Goal: Information Seeking & Learning: Learn about a topic

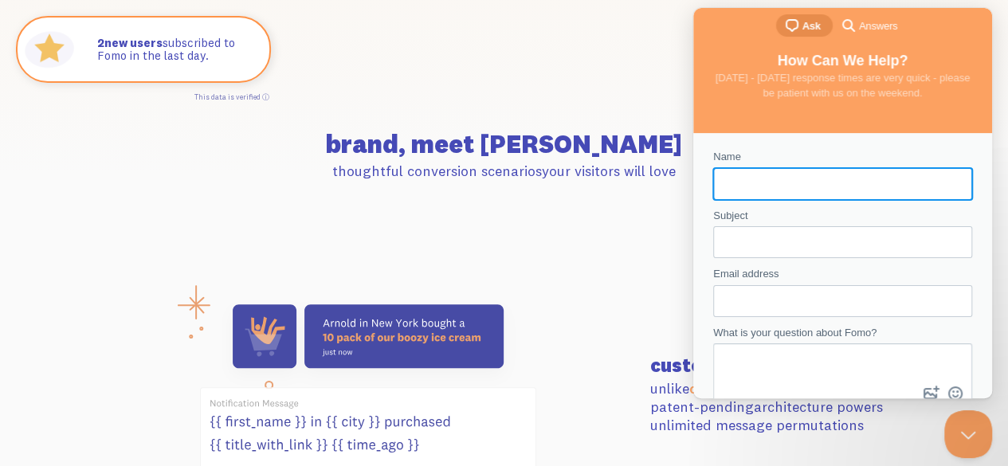
click at [617, 162] on p "thoughtful conversion scenarios your visitors will love" at bounding box center [504, 171] width 798 height 18
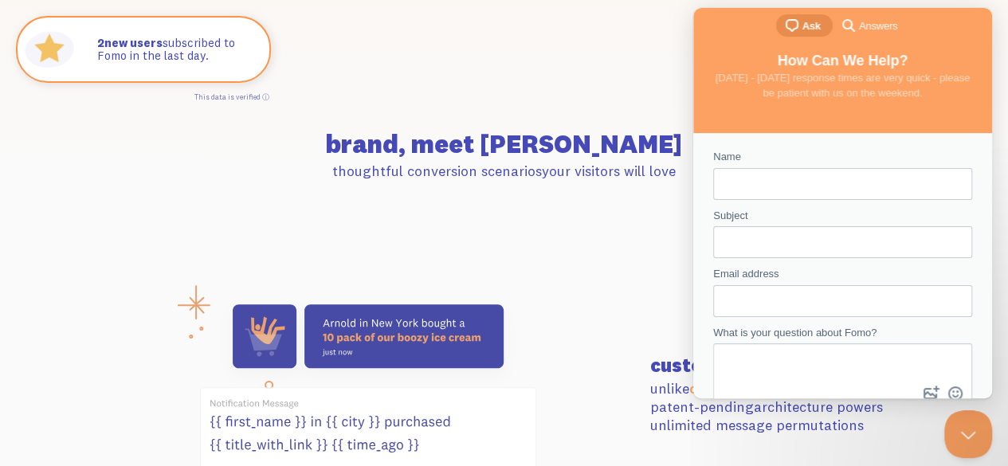
click at [590, 238] on section "customizable AF unlike competitors , Fomo’s patent-pending architecture powers …" at bounding box center [504, 395] width 1008 height 315
click at [965, 426] on button "Close Beacon popover" at bounding box center [965, 431] width 48 height 48
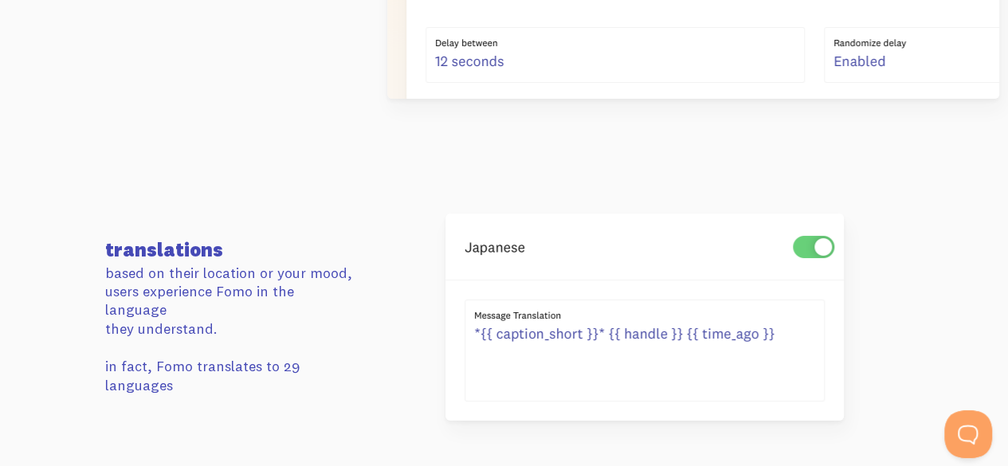
scroll to position [2949, 0]
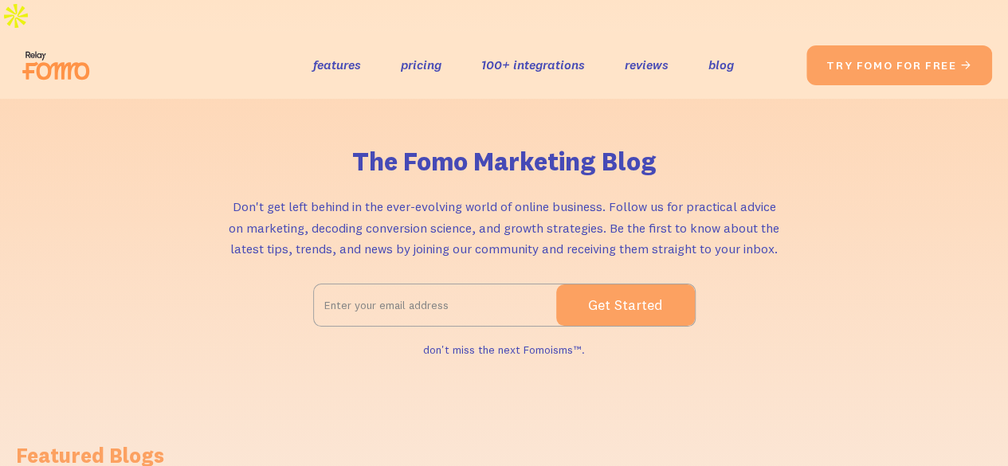
click at [74, 40] on img at bounding box center [60, 65] width 89 height 51
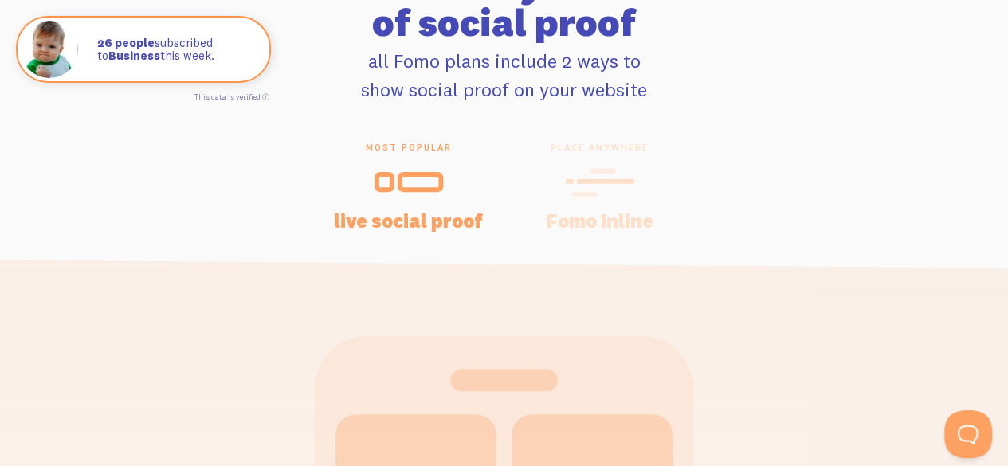
scroll to position [3188, 0]
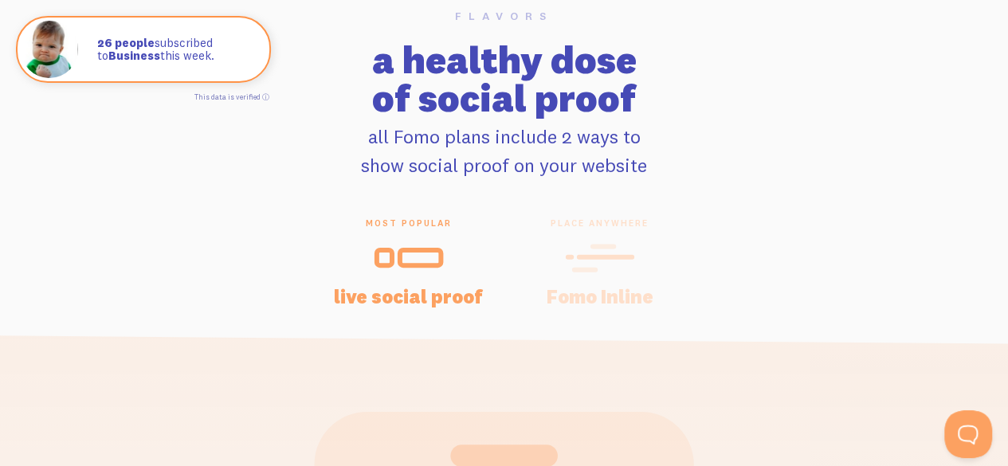
click at [586, 257] on icon at bounding box center [599, 257] width 64 height 0
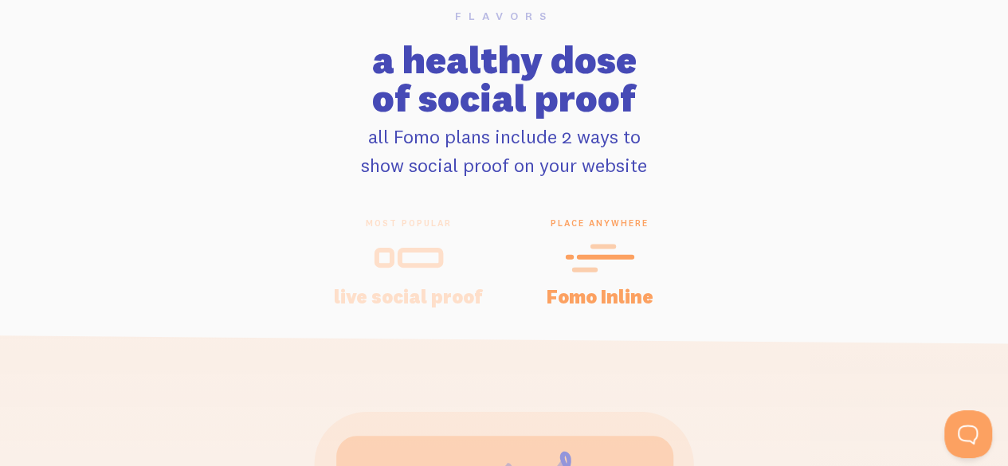
click at [452, 287] on h4 "live social proof" at bounding box center [408, 296] width 153 height 19
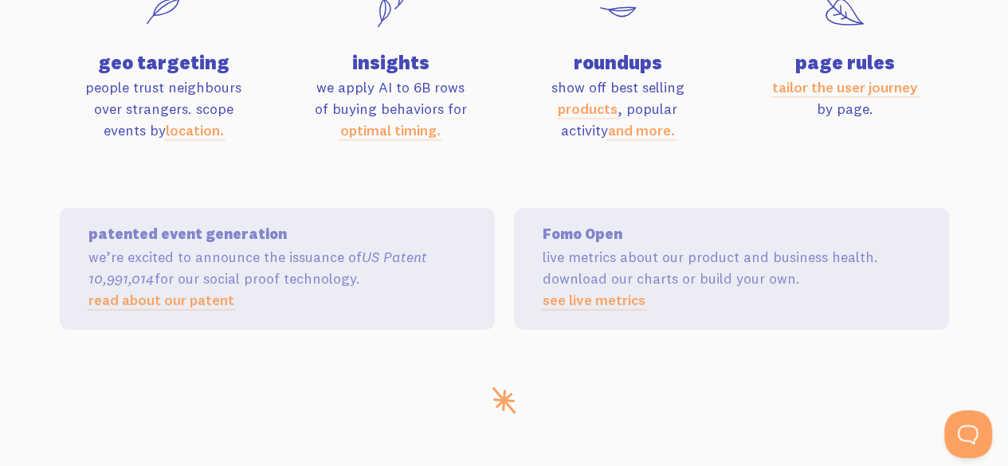
scroll to position [5499, 0]
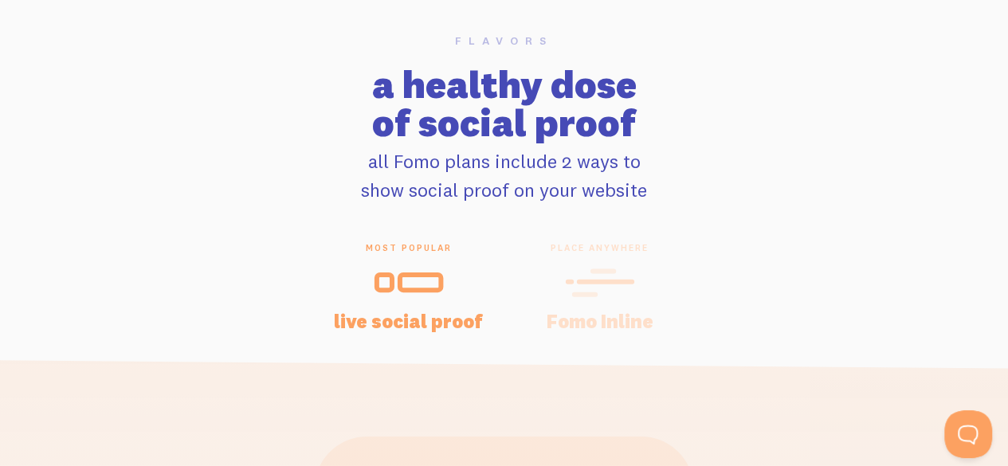
scroll to position [3188, 0]
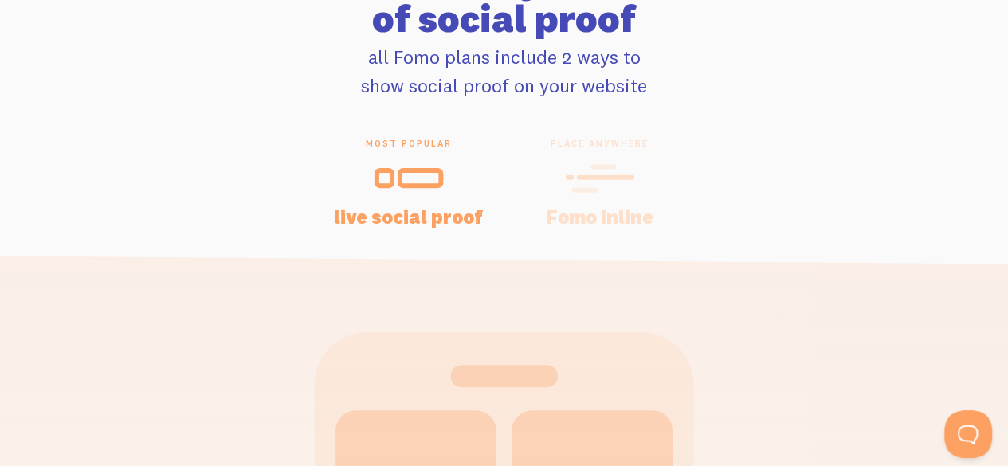
click at [571, 178] on icon at bounding box center [599, 178] width 64 height 0
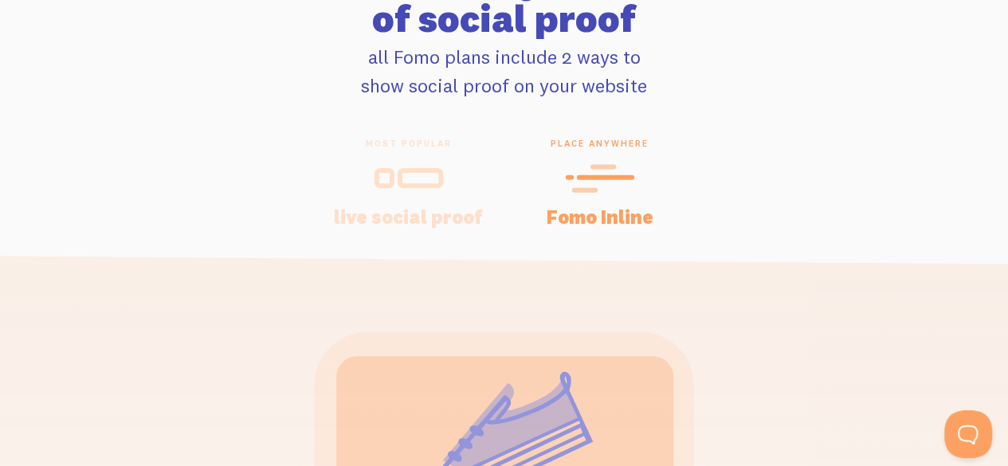
click at [379, 160] on icon at bounding box center [409, 178] width 70 height 36
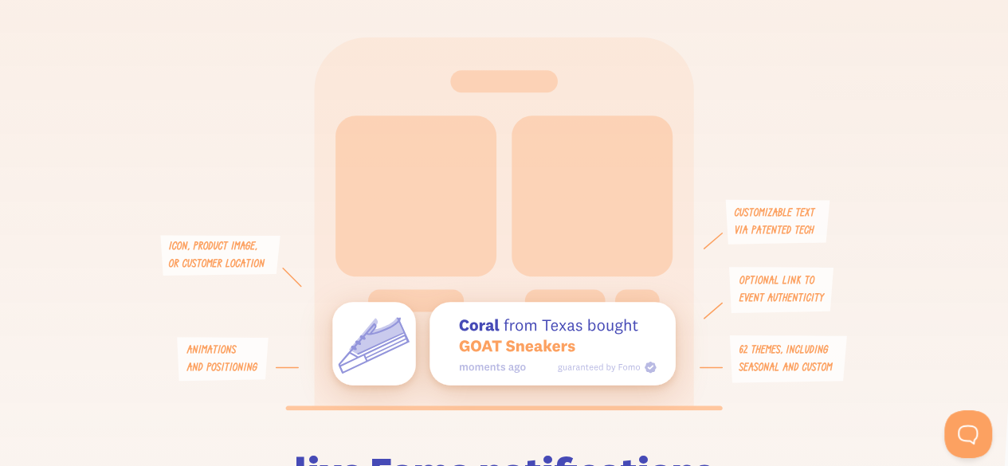
scroll to position [3586, 0]
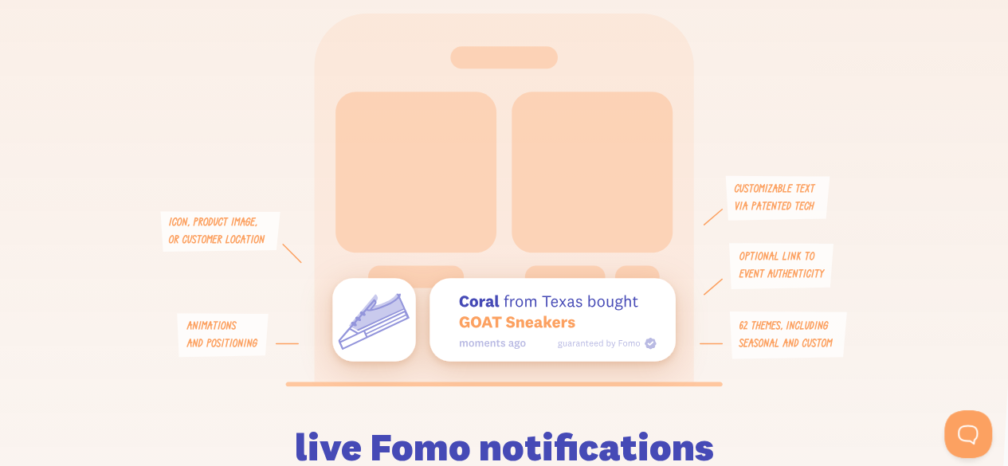
drag, startPoint x: 456, startPoint y: 265, endPoint x: 603, endPoint y: 293, distance: 149.3
click at [603, 293] on icon at bounding box center [503, 319] width 343 height 83
